Goal: Transaction & Acquisition: Purchase product/service

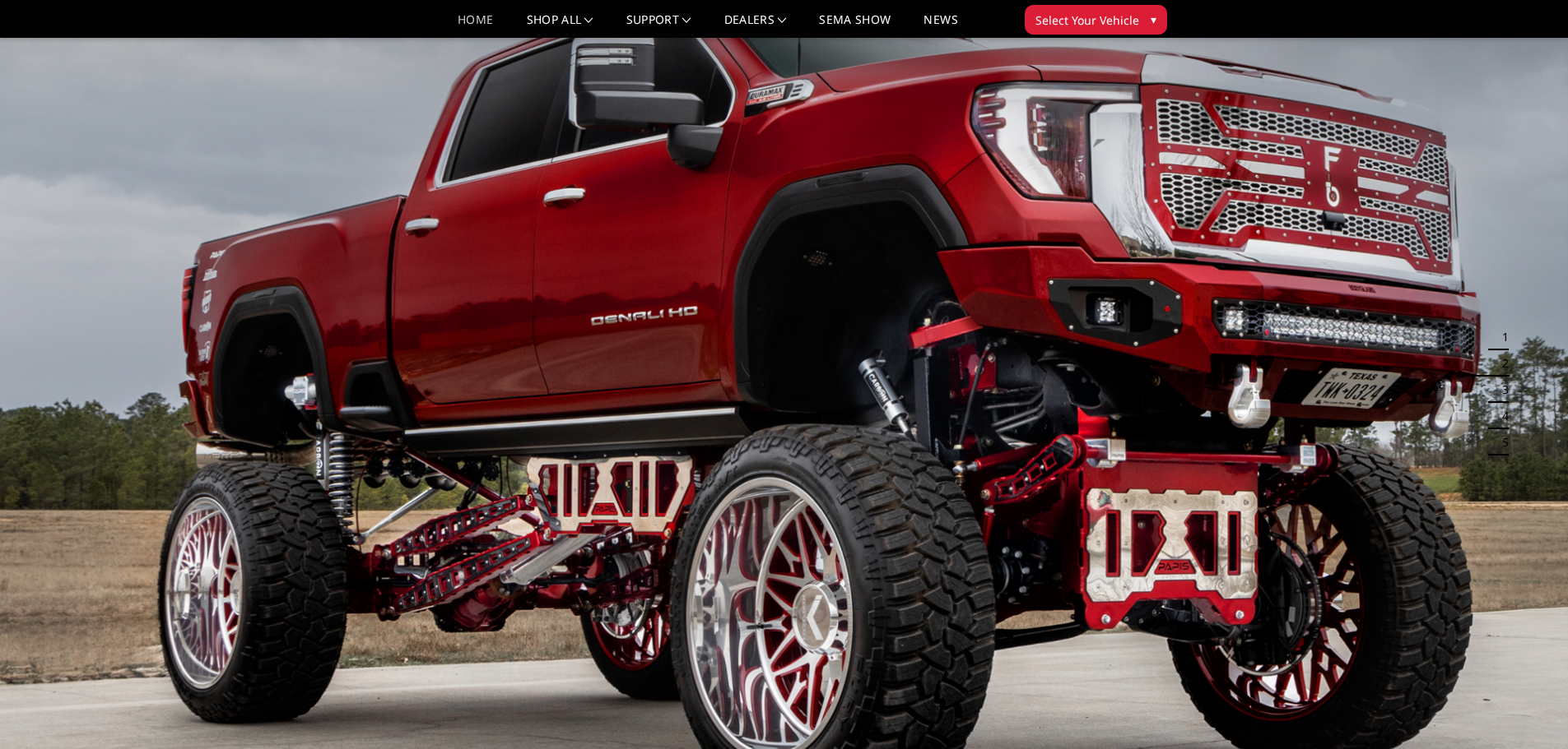
drag, startPoint x: 1493, startPoint y: 462, endPoint x: 1464, endPoint y: 255, distance: 209.0
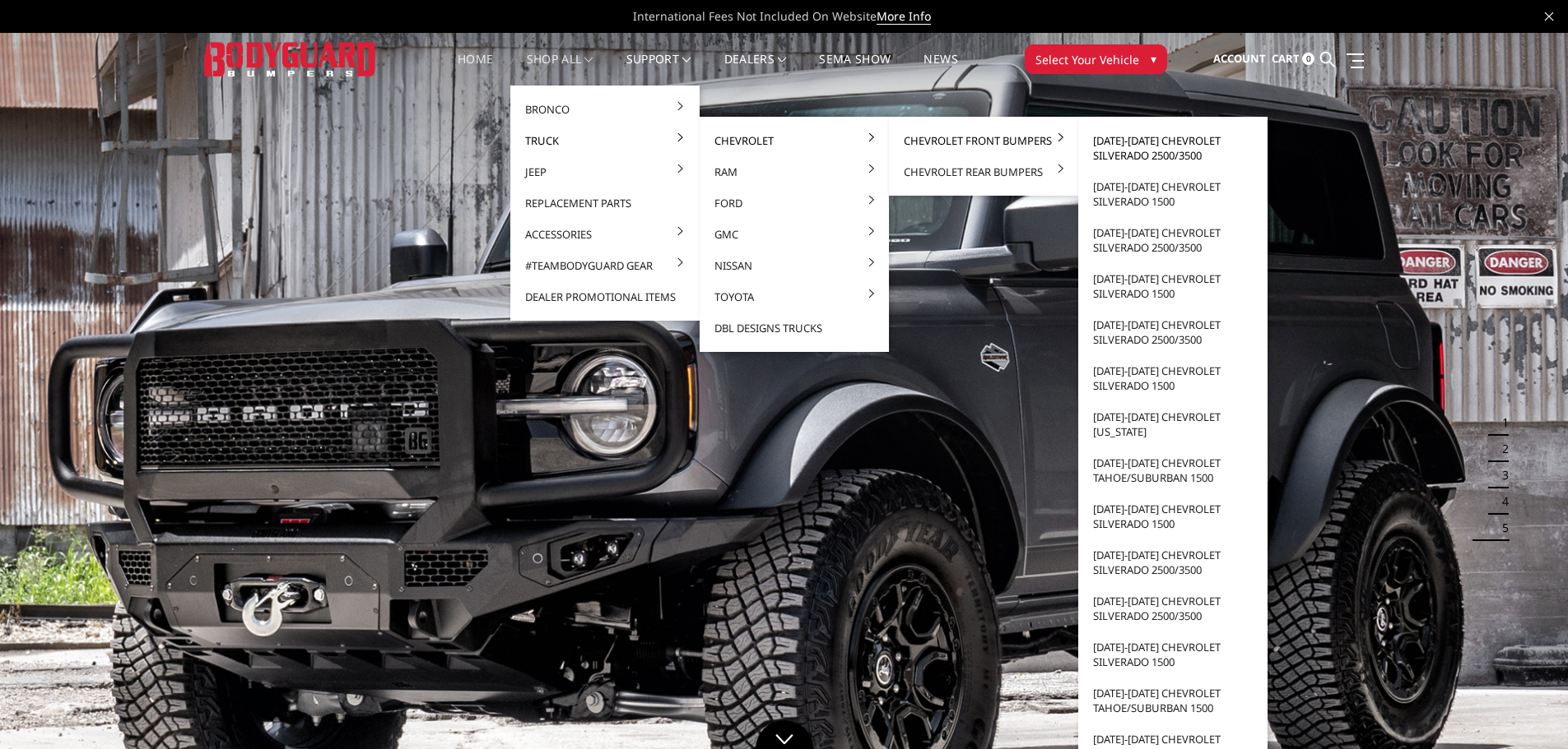
click at [1153, 154] on link "[DATE]-[DATE] Chevrolet Silverado 2500/3500" at bounding box center [1172, 147] width 176 height 46
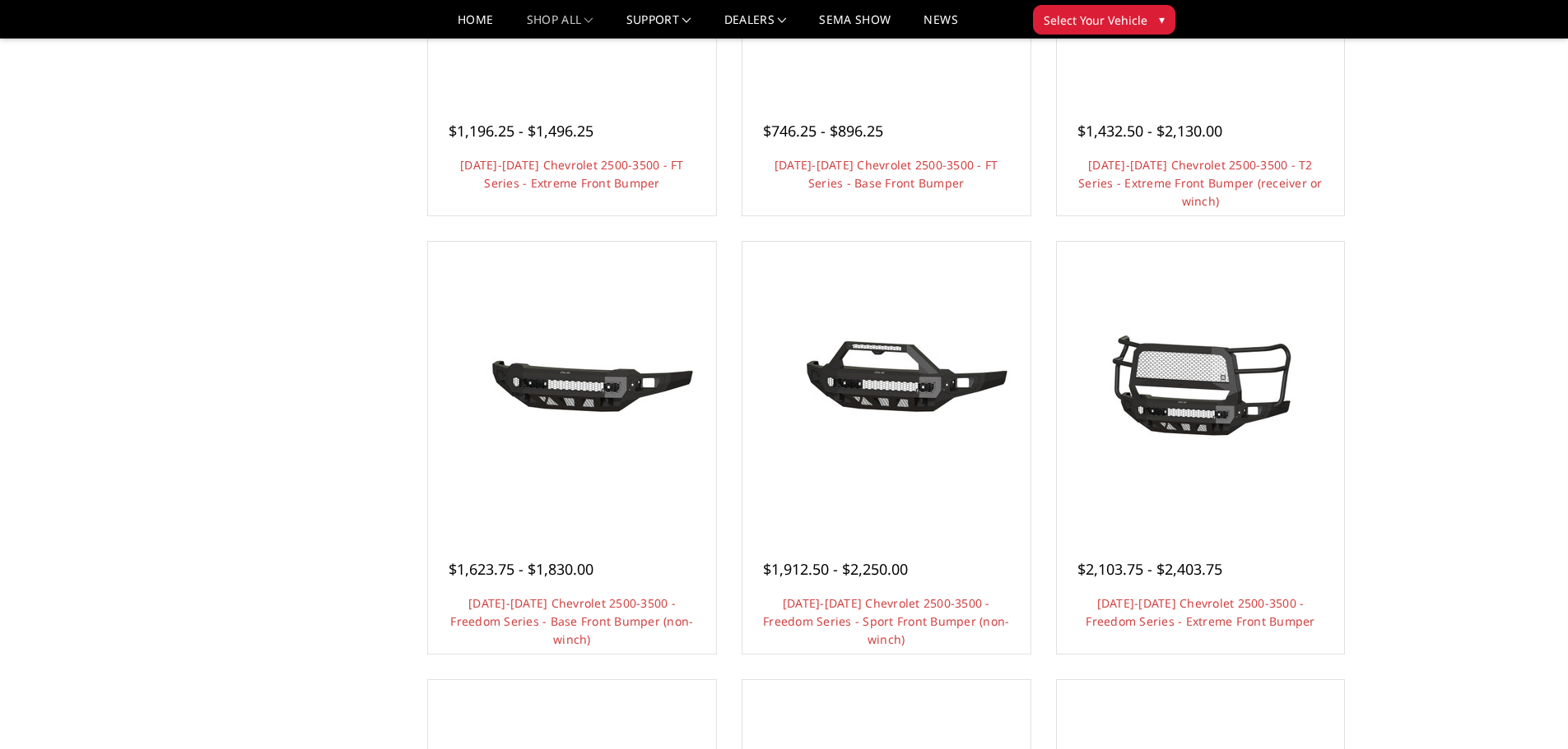
scroll to position [493, 0]
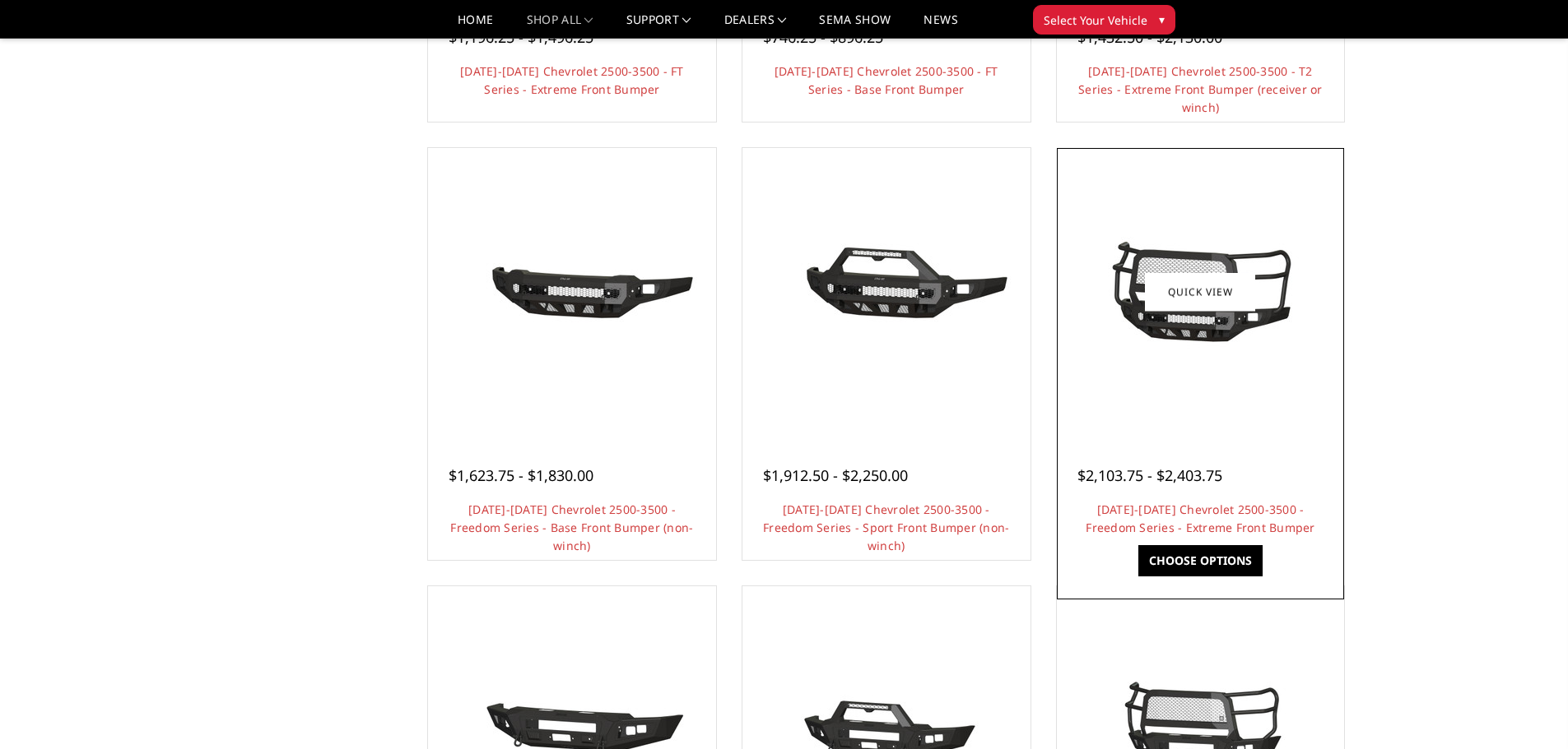
click at [1230, 336] on img at bounding box center [1199, 292] width 263 height 124
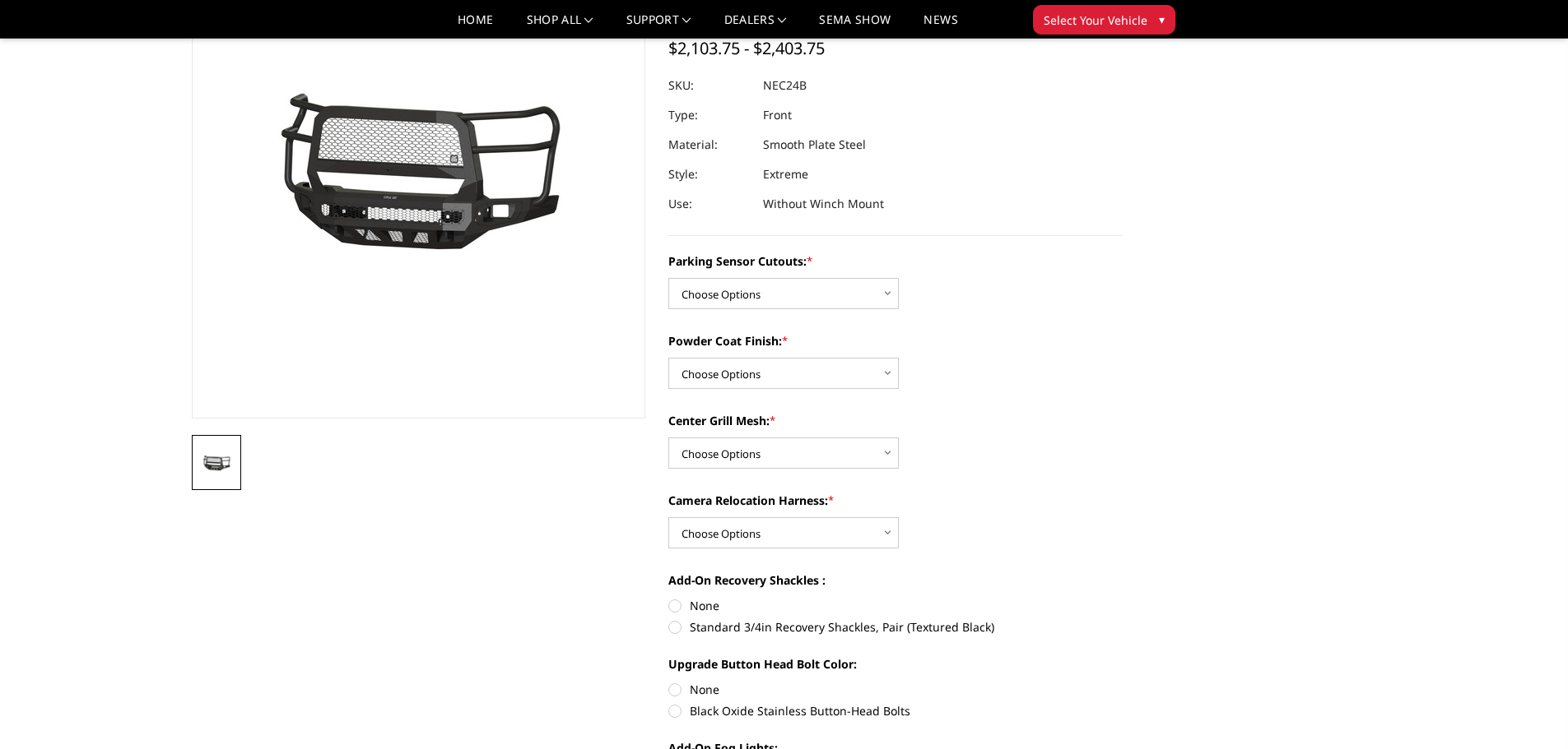
scroll to position [164, 0]
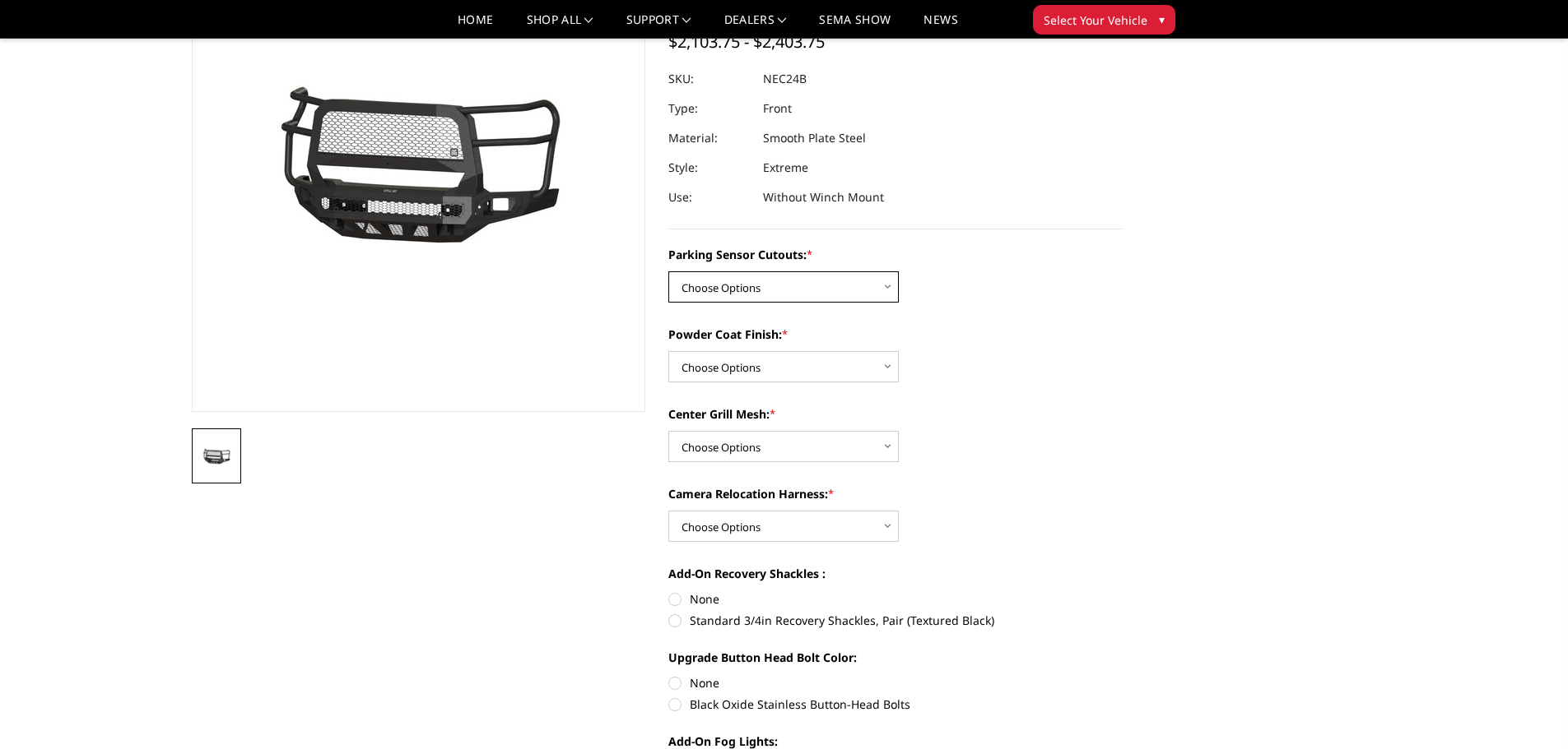
click at [759, 283] on select "Choose Options No - Without Parking Sensor Cutouts Yes - With Parking Sensor Cu…" at bounding box center [783, 287] width 231 height 31
click at [757, 292] on select "Choose Options No - Without Parking Sensor Cutouts Yes - With Parking Sensor Cu…" at bounding box center [783, 287] width 231 height 31
select select "2978"
click at [668, 272] on select "Choose Options No - Without Parking Sensor Cutouts Yes - With Parking Sensor Cu…" at bounding box center [783, 287] width 231 height 31
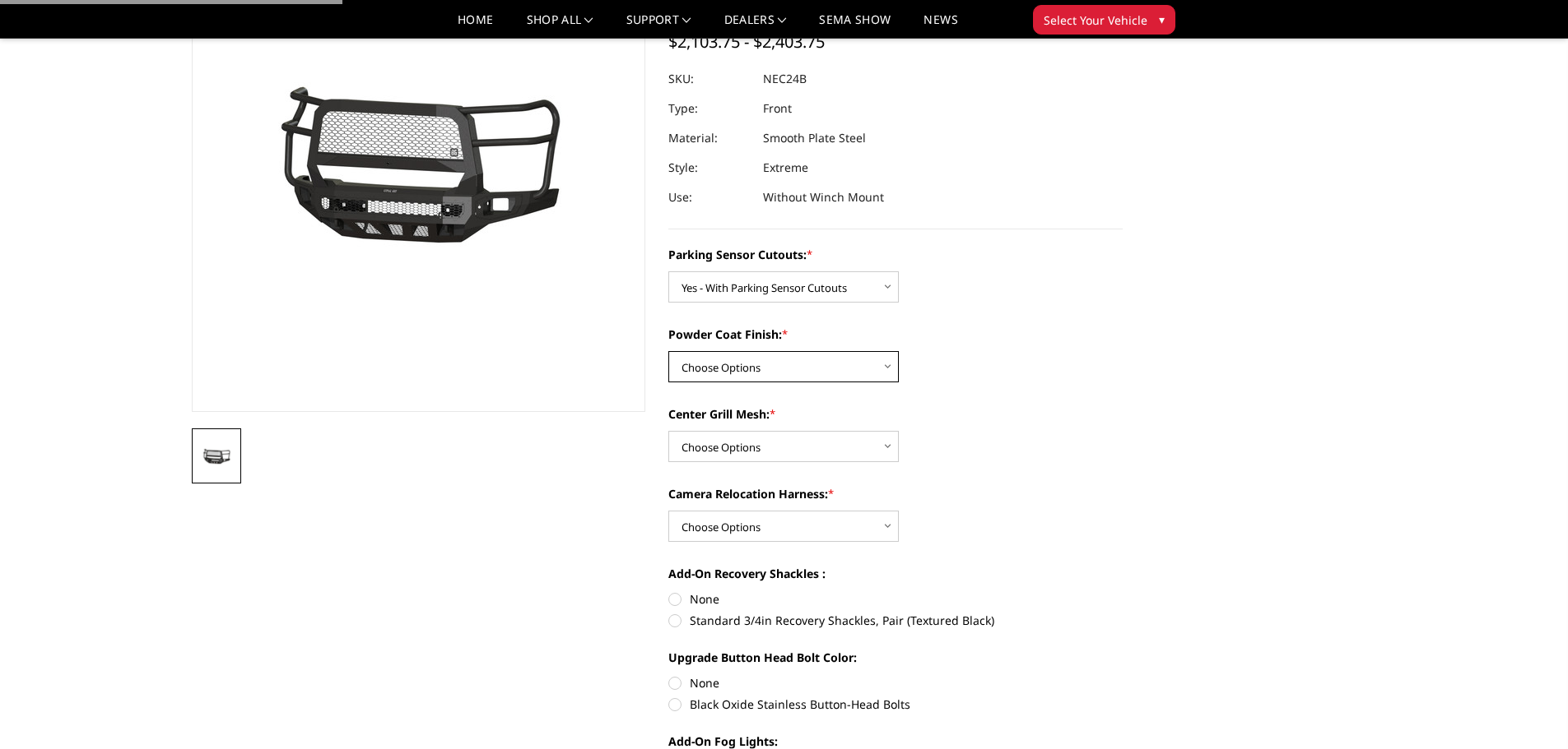
click at [746, 371] on select "Choose Options Bare Metal Texture Black Powder Coat" at bounding box center [783, 366] width 231 height 31
select select "2980"
click at [668, 351] on select "Choose Options Bare Metal Texture Black Powder Coat" at bounding box center [783, 366] width 231 height 31
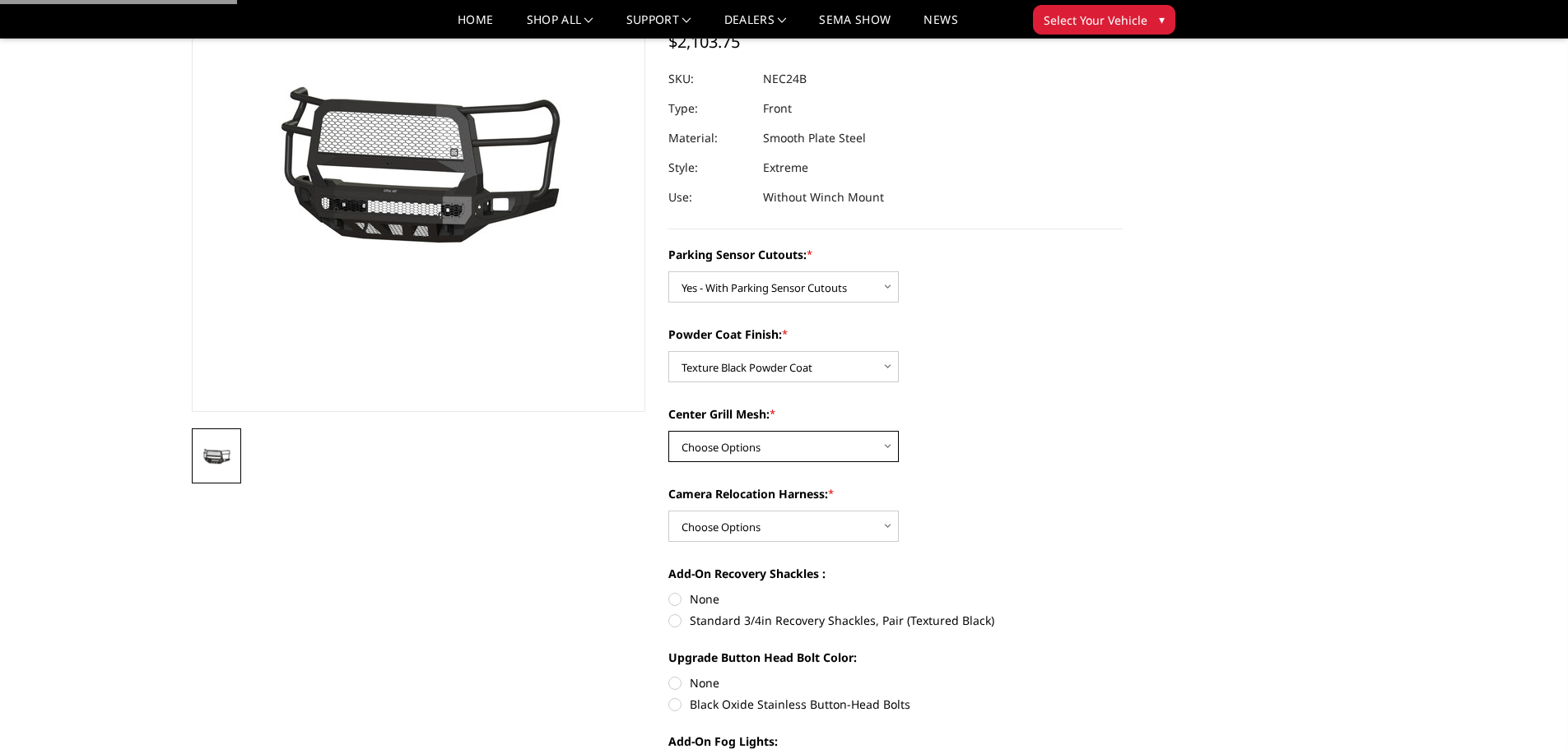
click at [756, 438] on select "Choose Options WITH Expanded Metal in Center Grill WITHOUT Expanded Metal in Ce…" at bounding box center [783, 446] width 231 height 31
select select "2981"
click at [668, 431] on select "Choose Options WITH Expanded Metal in Center Grill WITHOUT Expanded Metal in Ce…" at bounding box center [783, 446] width 231 height 31
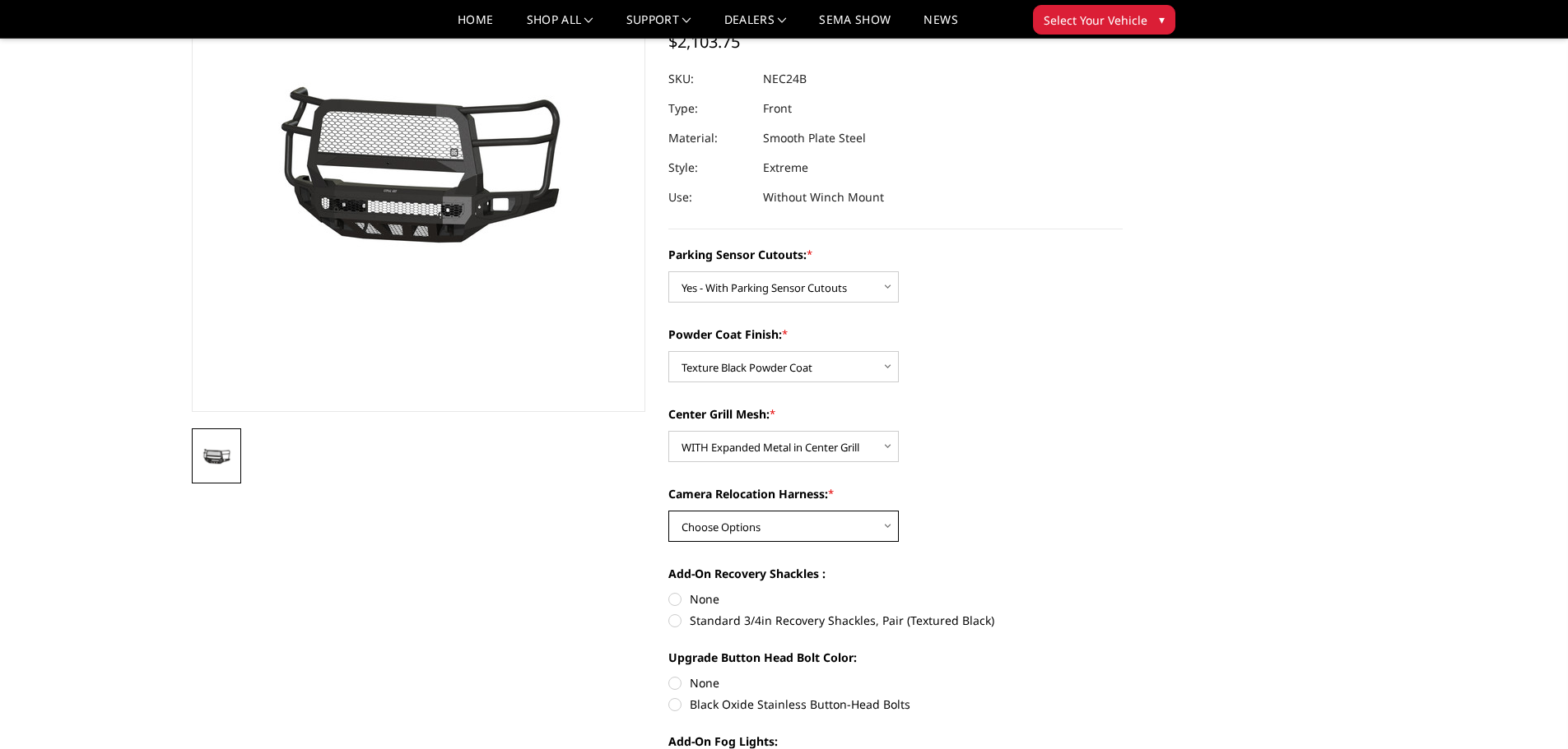
click at [772, 525] on select "Choose Options WITH Camera Relocation Harness WITHOUT Camera Relocation Harness" at bounding box center [783, 526] width 231 height 31
select select "2983"
click at [668, 510] on select "Choose Options WITH Camera Relocation Harness WITHOUT Camera Relocation Harness" at bounding box center [783, 526] width 231 height 31
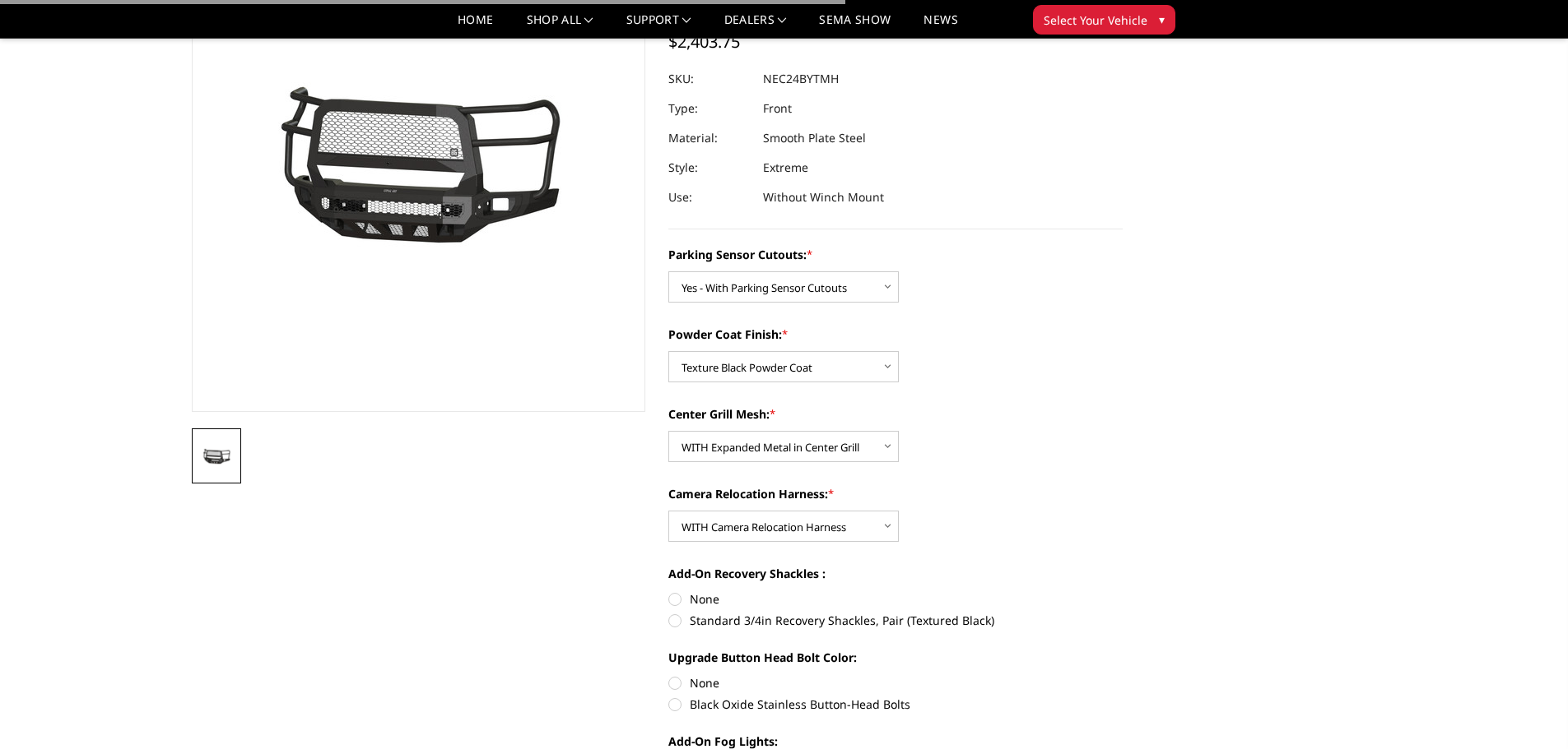
click at [1111, 520] on div "Camera Relocation Harness: * Choose Options WITH Camera Relocation Harness WITH…" at bounding box center [895, 513] width 454 height 57
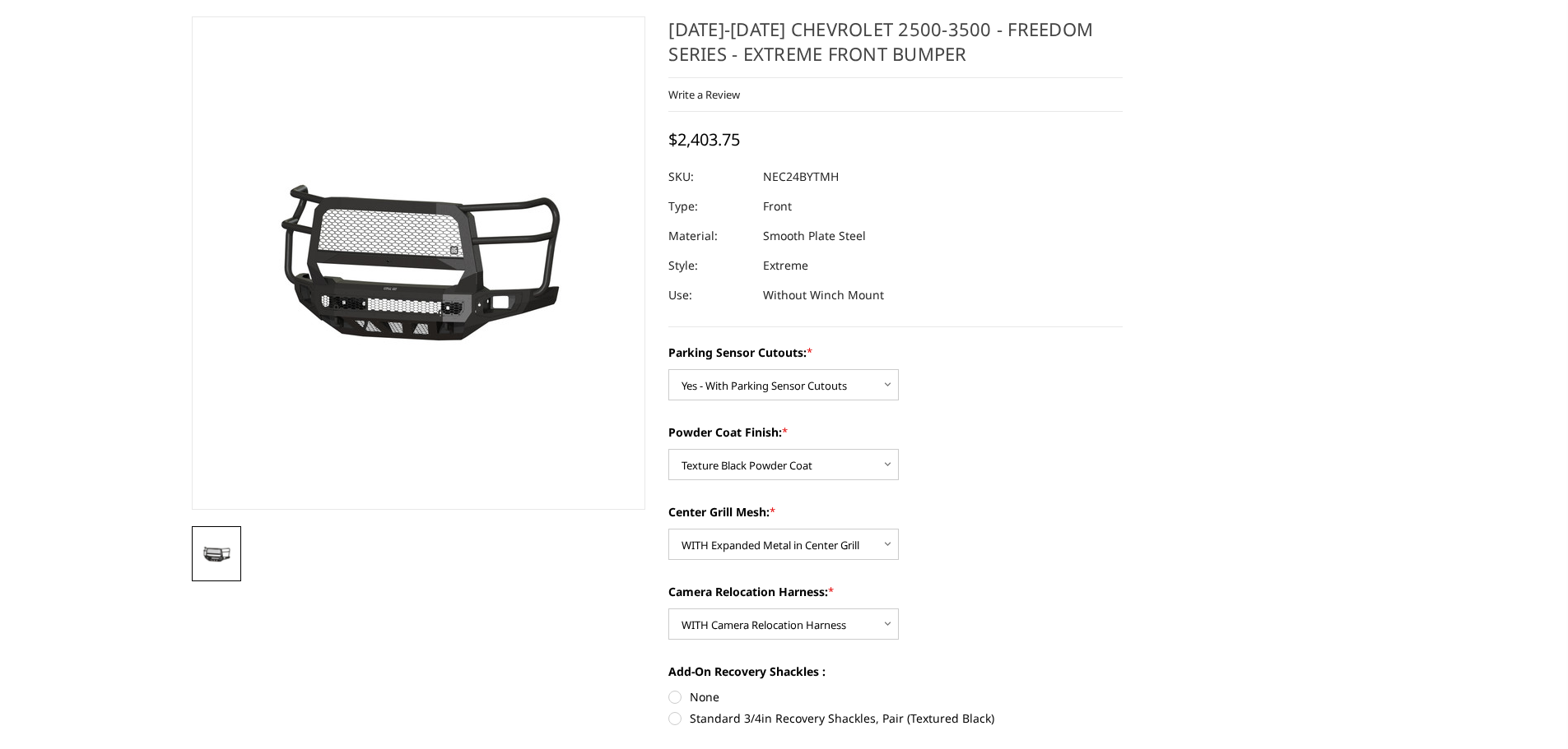
scroll to position [0, 0]
